Goal: Check status: Check status

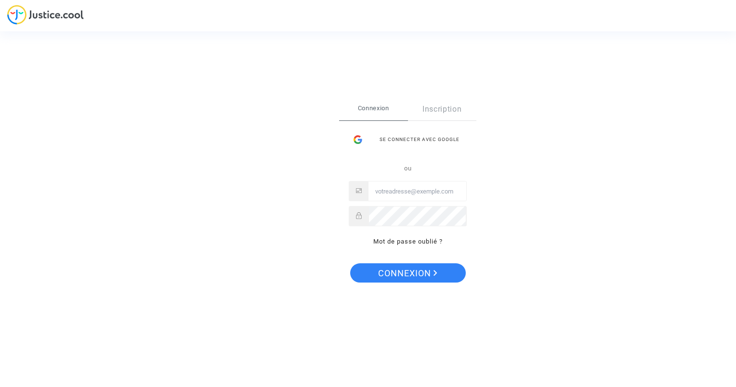
click at [383, 192] on input "Email" at bounding box center [417, 191] width 98 height 19
click at [407, 195] on input "Email" at bounding box center [417, 191] width 98 height 19
click at [405, 191] on input "Email" at bounding box center [417, 191] width 98 height 19
click at [403, 191] on input "C" at bounding box center [417, 191] width 98 height 19
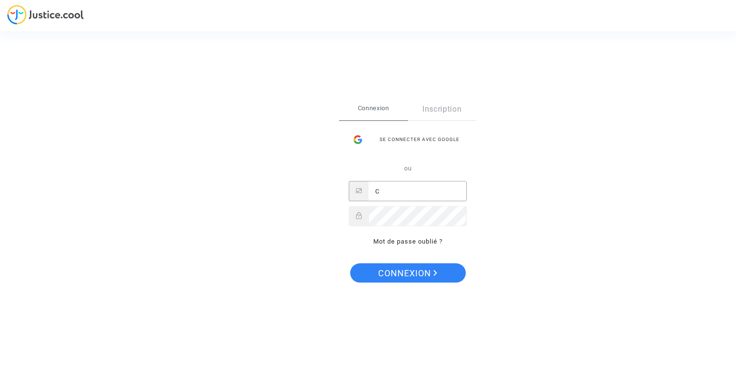
type input "C"
click at [456, 112] on link "Inscription" at bounding box center [442, 109] width 69 height 22
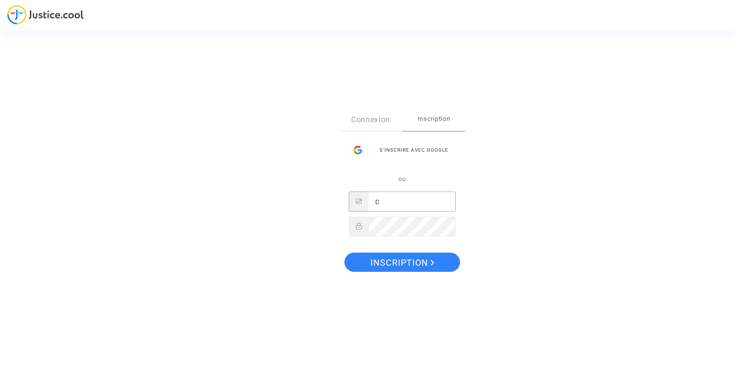
click at [394, 202] on input "C" at bounding box center [411, 201] width 87 height 19
drag, startPoint x: 394, startPoint y: 202, endPoint x: 356, endPoint y: 204, distance: 38.6
click at [356, 204] on div "C" at bounding box center [402, 202] width 107 height 20
click at [503, 198] on div "Sign Up Connexion Inscription S’inscrire avec Google ou cosimo.caracciolo@a Ins…" at bounding box center [368, 193] width 736 height 387
drag, startPoint x: 405, startPoint y: 198, endPoint x: 515, endPoint y: 208, distance: 111.2
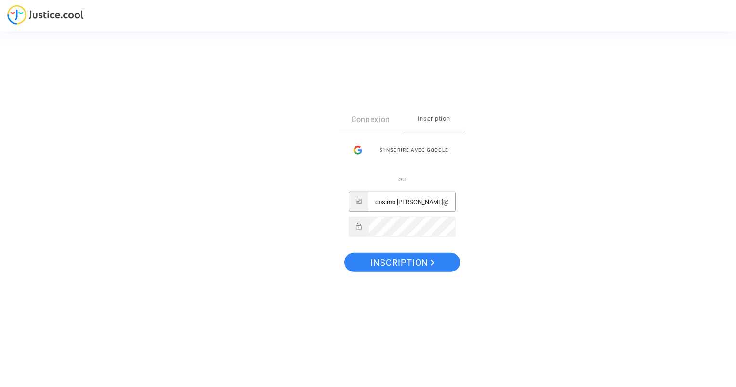
click at [515, 208] on div "Sign Up Connexion Inscription S’inscrire avec Google ou cosimo.caracciolo@a Ins…" at bounding box center [368, 193] width 736 height 387
click at [373, 204] on input "cosimo.racciolo@aca" at bounding box center [411, 201] width 87 height 19
drag, startPoint x: 396, startPoint y: 201, endPoint x: 488, endPoint y: 212, distance: 92.6
click at [488, 212] on div "Sign Up Connexion Inscription S’inscrire avec Google ou cosimo.racciolo@aca Ins…" at bounding box center [368, 193] width 736 height 387
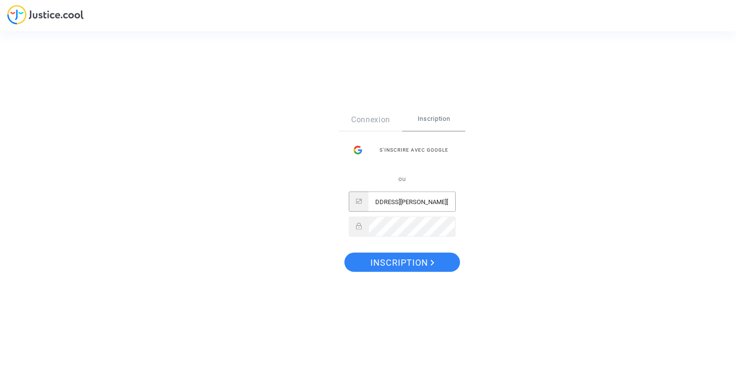
type input "cosimo.caracciolo@actemium.com"
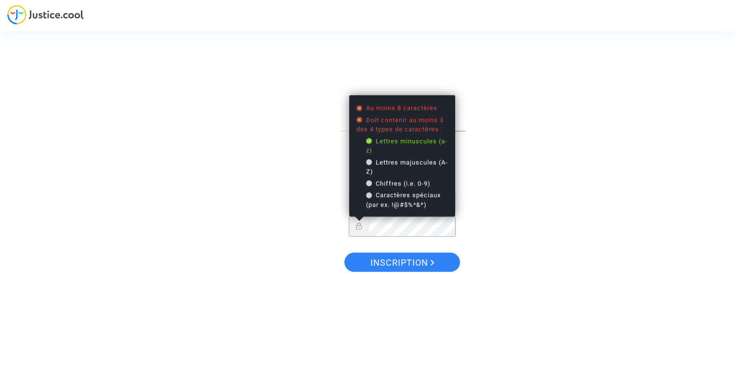
scroll to position [0, 0]
click at [328, 220] on div "Sign Up Connexion Inscription S’inscrire avec Google ou cosimo.caracciolo@actem…" at bounding box center [368, 194] width 96 height 208
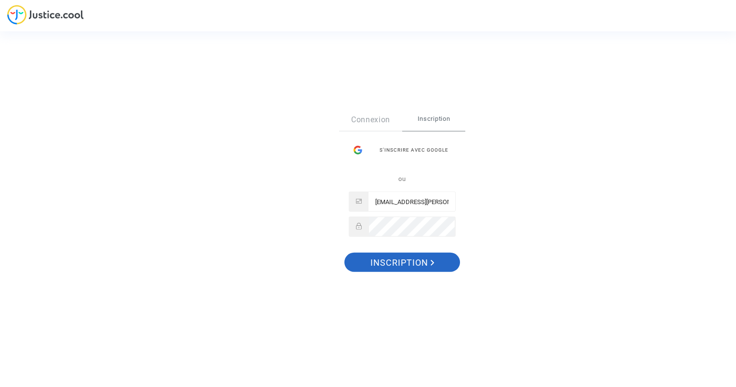
drag, startPoint x: 404, startPoint y: 268, endPoint x: 337, endPoint y: 276, distance: 67.0
click at [337, 276] on div "Sign Up Connexion Inscription S’inscrire avec Google ou cosimo.caracciolo@actem…" at bounding box center [368, 194] width 96 height 208
click at [375, 123] on link "Connexion" at bounding box center [370, 120] width 63 height 22
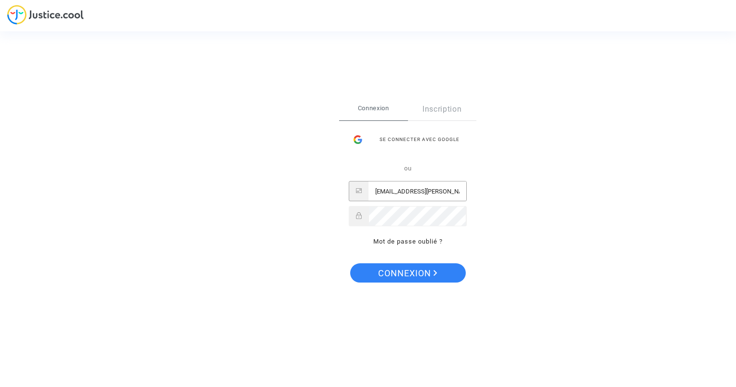
drag, startPoint x: 387, startPoint y: 187, endPoint x: 387, endPoint y: 193, distance: 5.8
click at [387, 188] on input "cosimo.caracciolo@actemium.com" at bounding box center [417, 191] width 98 height 19
drag, startPoint x: 429, startPoint y: 188, endPoint x: 507, endPoint y: 196, distance: 78.9
click at [507, 196] on div "Se connecter Connexion Inscription Se connecter avec Google ou cosimo.caracciol…" at bounding box center [368, 193] width 736 height 387
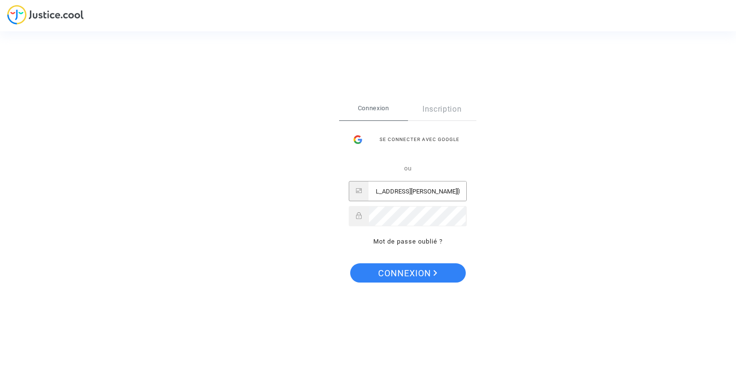
scroll to position [0, 0]
click at [406, 275] on span "Connexion" at bounding box center [407, 273] width 59 height 20
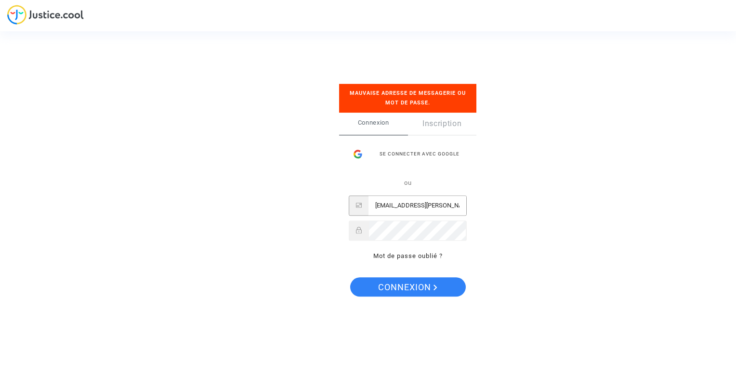
scroll to position [0, 15]
drag, startPoint x: 428, startPoint y: 206, endPoint x: 547, endPoint y: 215, distance: 119.3
click at [547, 215] on div "Se connecter Mauvaise adresse de messagerie ou mot de passe. Connexion Inscript…" at bounding box center [368, 193] width 736 height 387
click at [397, 281] on span "Connexion" at bounding box center [407, 288] width 59 height 20
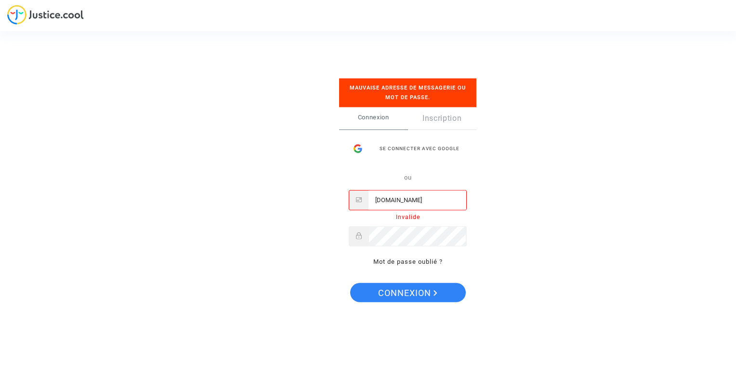
scroll to position [0, 10]
click at [385, 204] on input "cosimo.caraccioloactemium.com" at bounding box center [417, 200] width 98 height 19
drag, startPoint x: 383, startPoint y: 200, endPoint x: 401, endPoint y: 200, distance: 17.3
click at [401, 200] on input "cosimo.caraccioloactemium.com" at bounding box center [417, 200] width 98 height 19
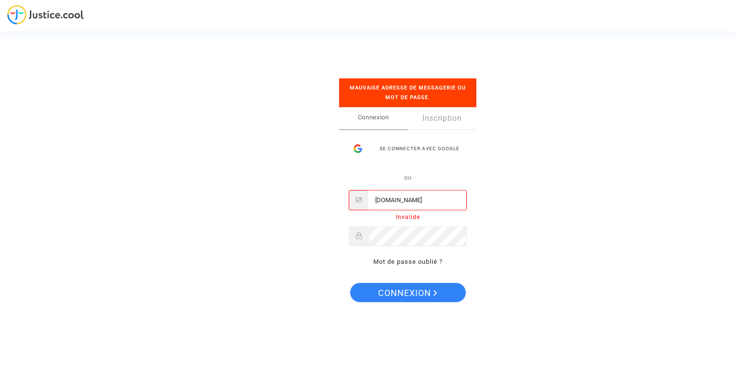
click at [427, 202] on input "cosimo.caraccioloactemium.com" at bounding box center [417, 200] width 98 height 19
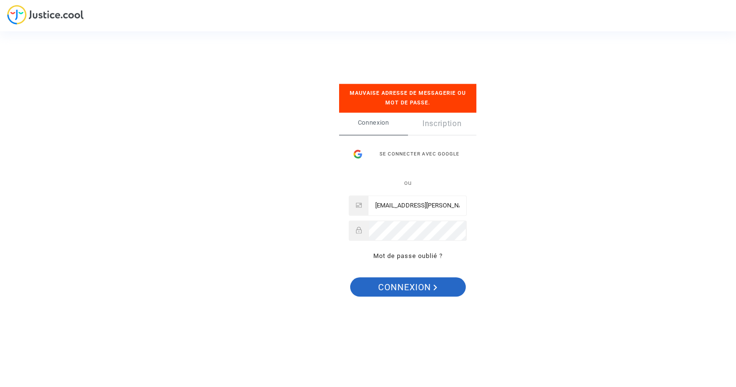
click at [397, 289] on span "Connexion" at bounding box center [407, 288] width 59 height 20
drag, startPoint x: 397, startPoint y: 208, endPoint x: 497, endPoint y: 212, distance: 99.8
click at [497, 212] on div "Se connecter Mauvaise adresse de messagerie ou mot de passe. Connexion Inscript…" at bounding box center [368, 193] width 736 height 387
click at [443, 205] on input "cosimo.caracciolo@actemium.com" at bounding box center [417, 205] width 98 height 19
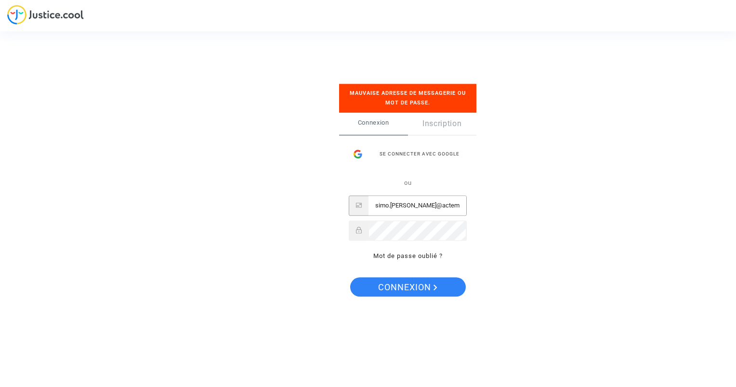
scroll to position [0, 1]
type input "cosimo.caracciolo@actemium.com"
click at [394, 283] on span "Connexion" at bounding box center [407, 288] width 59 height 20
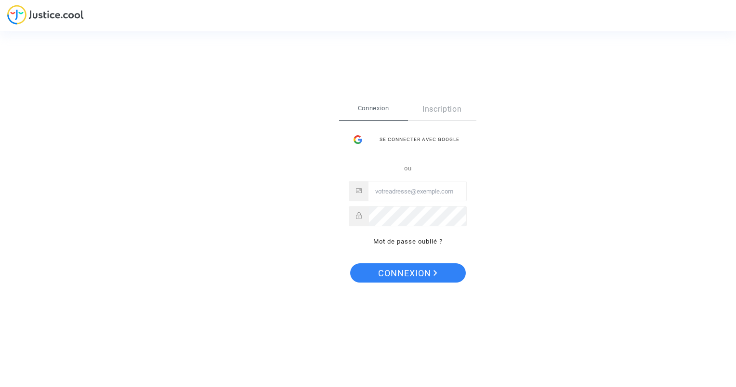
click at [386, 197] on input "Email" at bounding box center [417, 191] width 98 height 19
type input "cosimo.caracciolo@actemium.com"
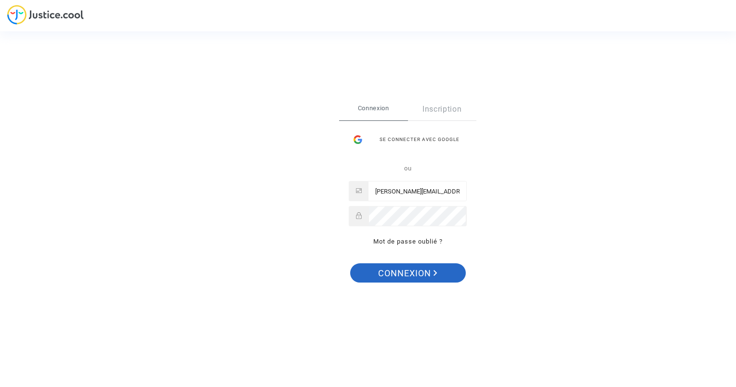
click at [407, 276] on span "Connexion" at bounding box center [407, 273] width 59 height 20
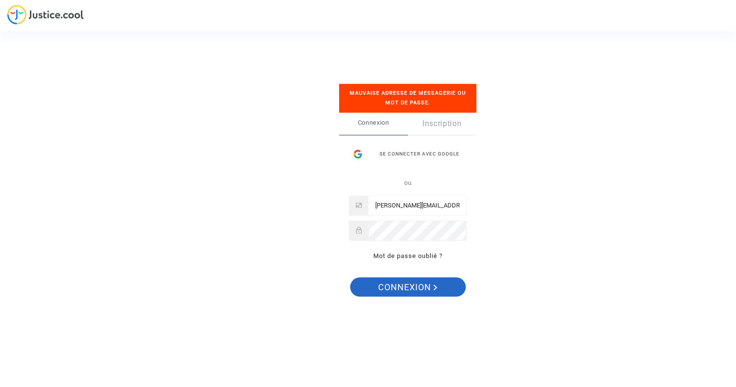
click at [407, 285] on span "Connexion" at bounding box center [407, 288] width 59 height 20
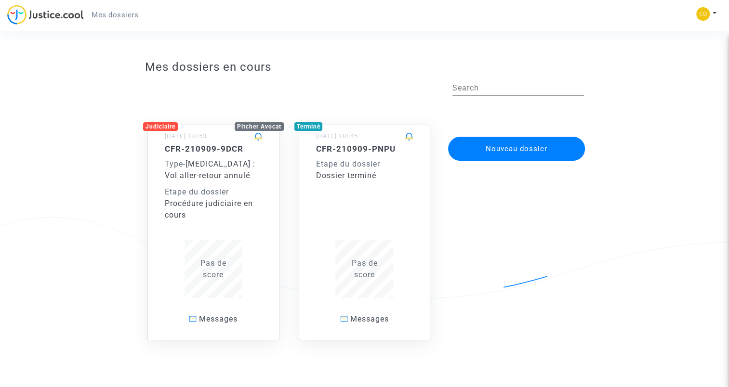
click at [209, 161] on span "[MEDICAL_DATA] : Vol aller-retour annulé" at bounding box center [210, 169] width 91 height 21
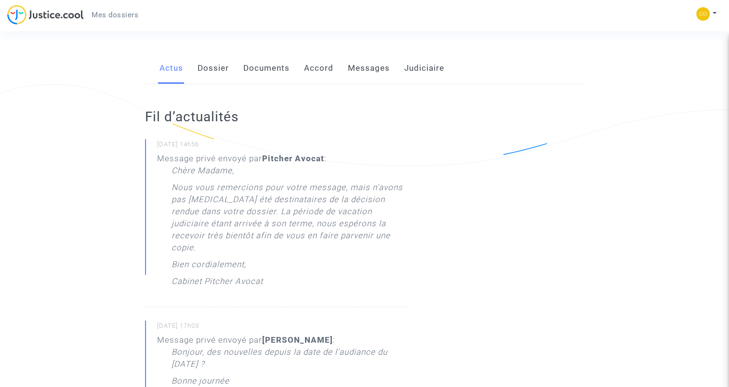
scroll to position [145, 0]
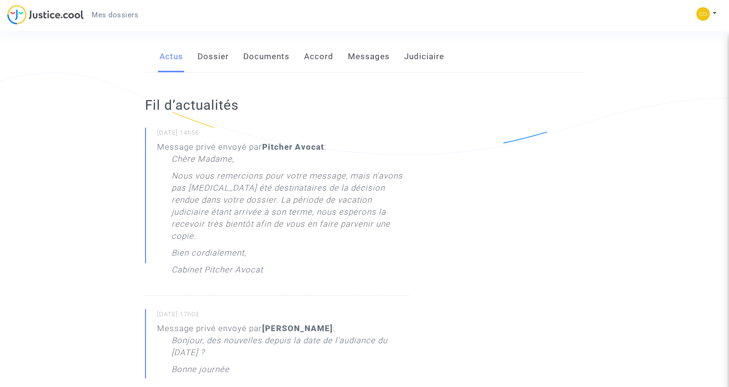
click at [218, 49] on link "Dossier" at bounding box center [212, 57] width 31 height 32
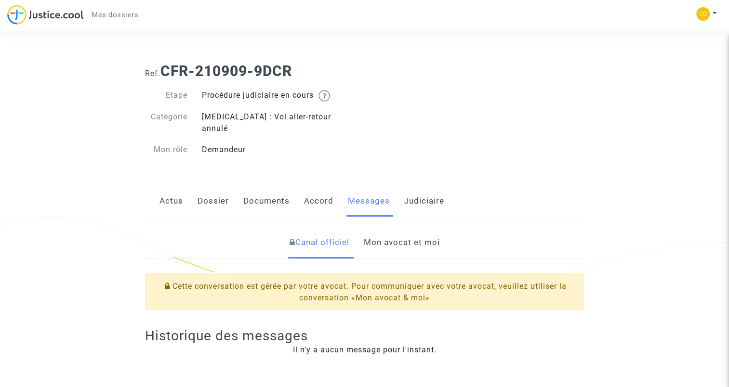
click at [166, 197] on link "Actus" at bounding box center [171, 201] width 24 height 32
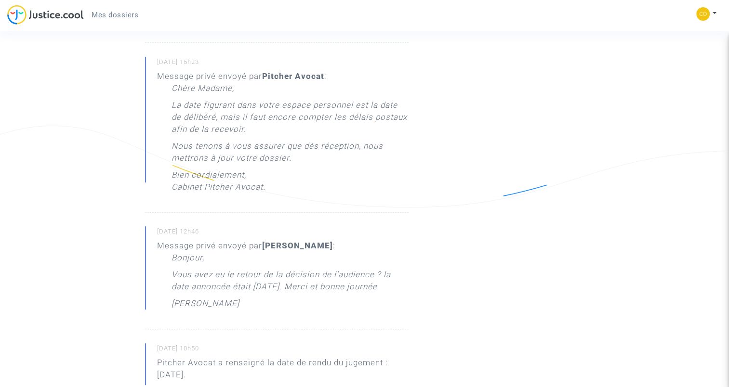
scroll to position [482, 0]
